Goal: Information Seeking & Learning: Learn about a topic

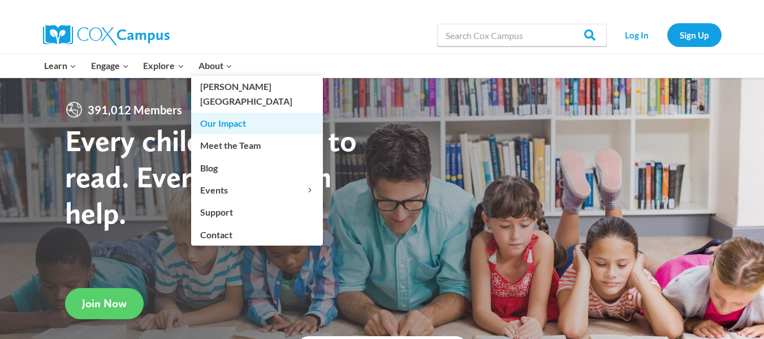
click at [236, 113] on link "Our Impact" at bounding box center [257, 123] width 132 height 21
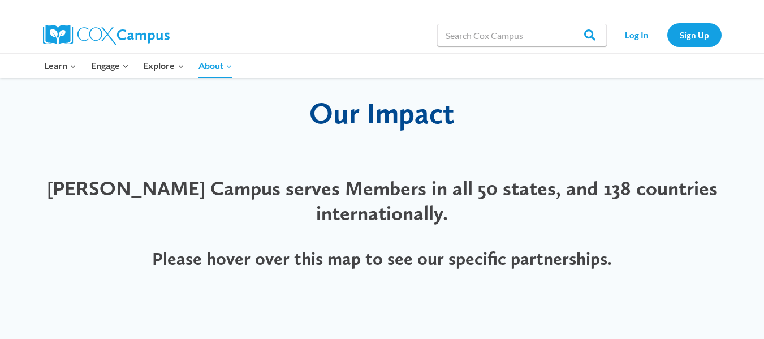
scroll to position [170, 0]
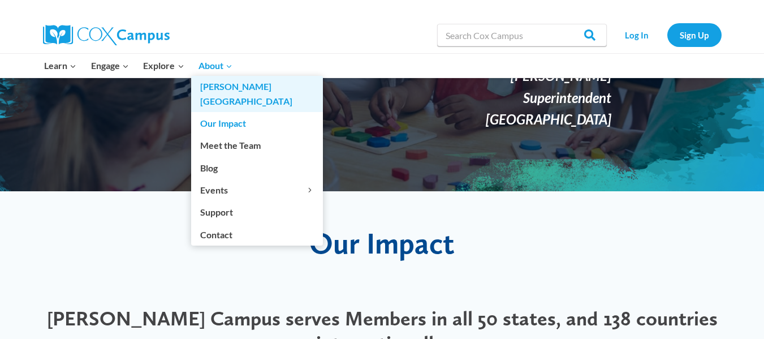
click at [219, 86] on link "[PERSON_NAME][GEOGRAPHIC_DATA]" at bounding box center [257, 94] width 132 height 36
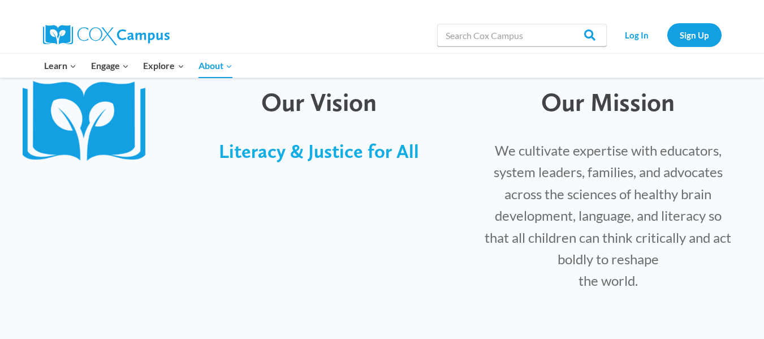
scroll to position [339, 0]
